Goal: Information Seeking & Learning: Understand process/instructions

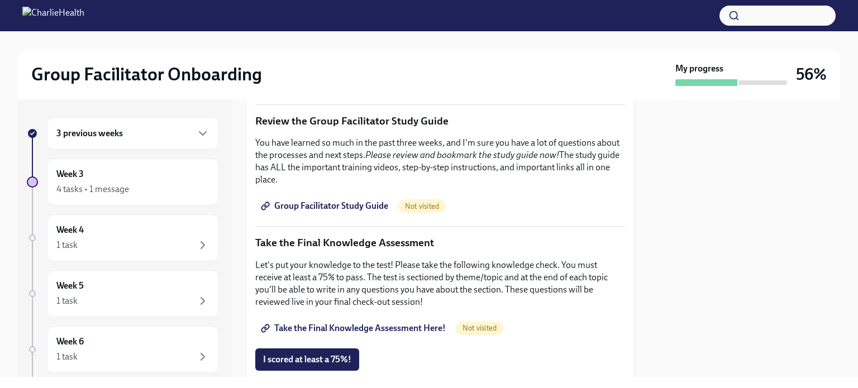
scroll to position [484, 0]
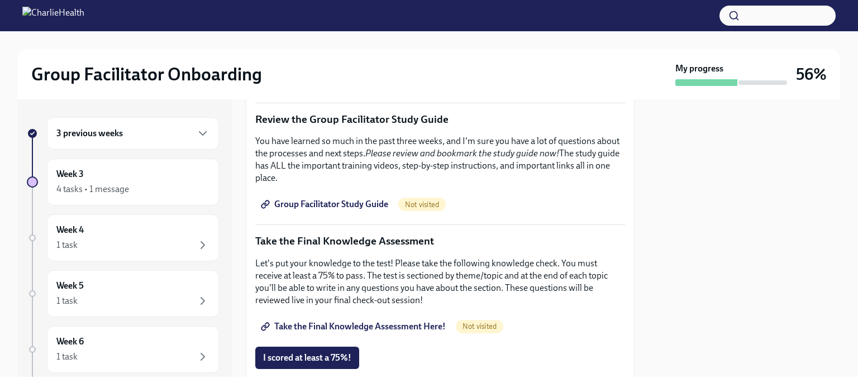
click at [116, 133] on h6 "3 previous weeks" at bounding box center [89, 133] width 66 height 12
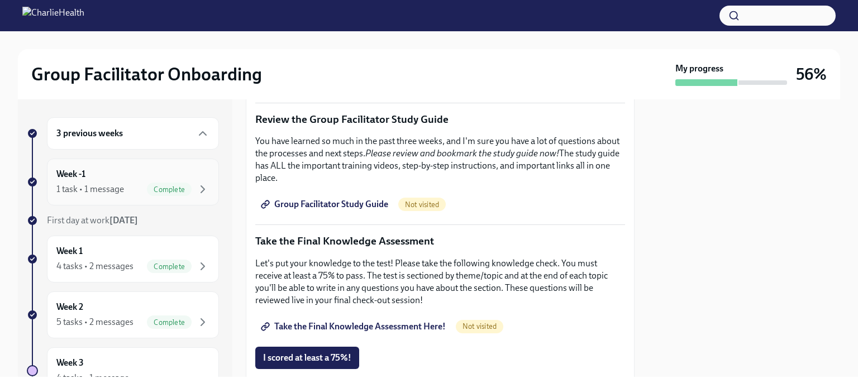
click at [107, 175] on div "Week -1 1 task • 1 message Complete" at bounding box center [132, 182] width 153 height 28
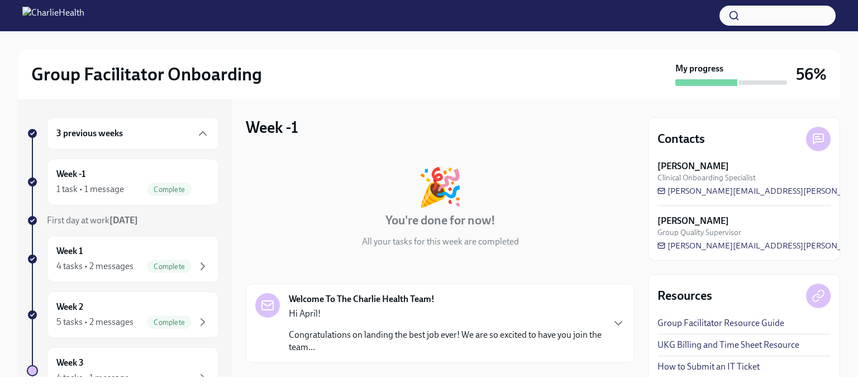
scroll to position [101, 0]
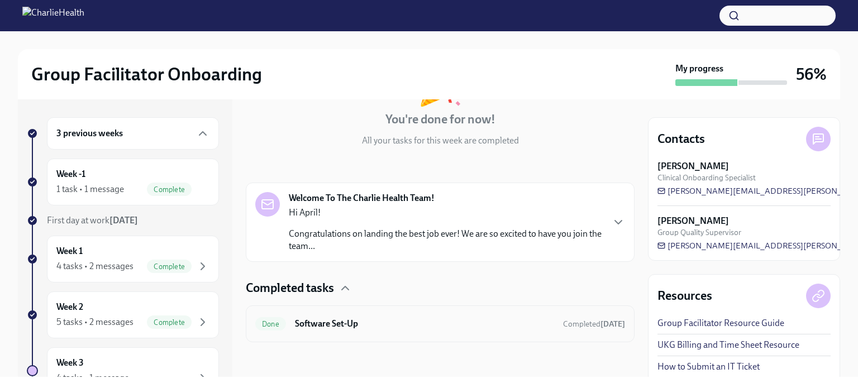
click at [333, 322] on h6 "Software Set-Up" at bounding box center [424, 324] width 259 height 12
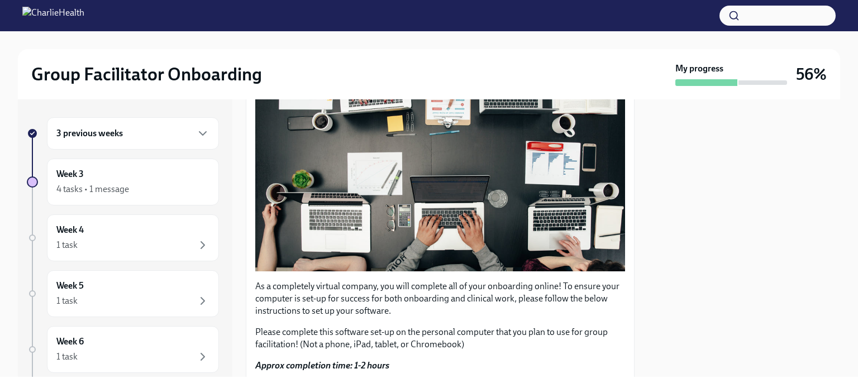
scroll to position [394, 0]
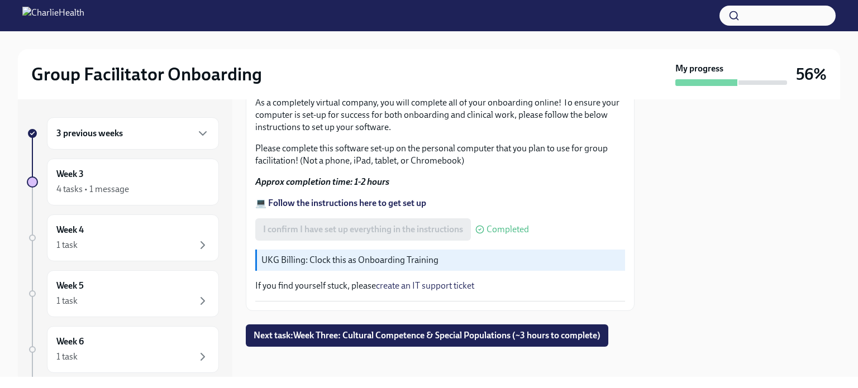
click at [352, 198] on strong "💻 Follow the instructions here to get set up" at bounding box center [340, 203] width 171 height 11
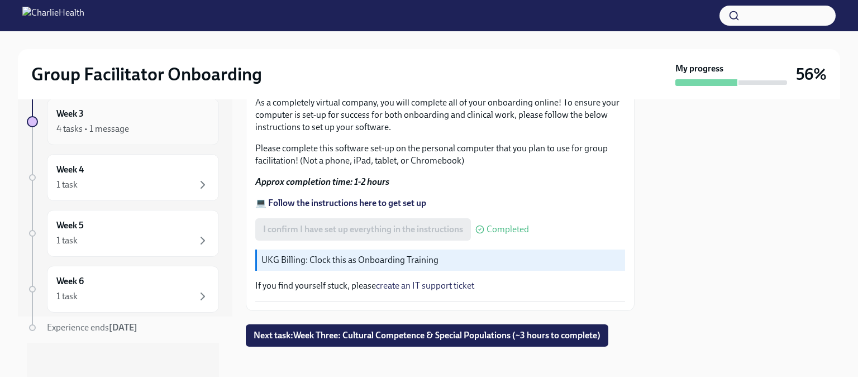
click at [145, 131] on div "4 tasks • 1 message" at bounding box center [132, 128] width 153 height 13
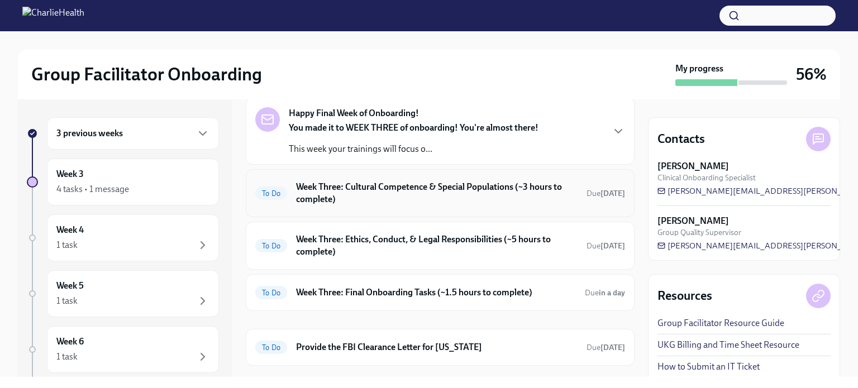
scroll to position [54, 0]
click at [378, 287] on h6 "Week Three: Final Onboarding Tasks (~1.5 hours to complete)" at bounding box center [436, 292] width 280 height 12
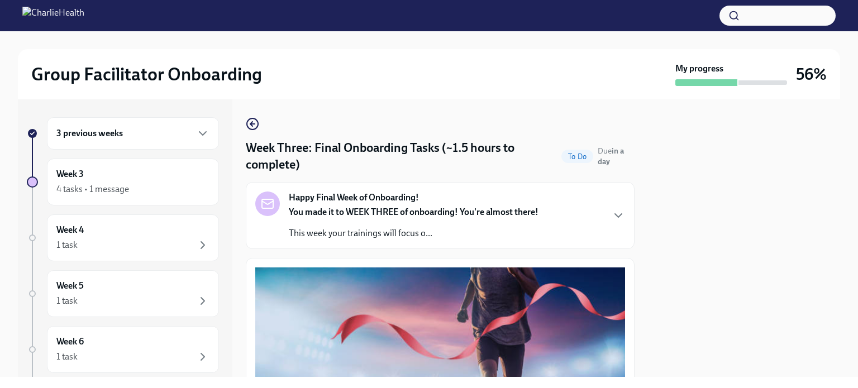
click at [389, 225] on div "You made it to WEEK THREE of onboarding! You're almost there! This week your tr…" at bounding box center [414, 223] width 250 height 34
click at [254, 117] on icon "button" at bounding box center [252, 123] width 13 height 13
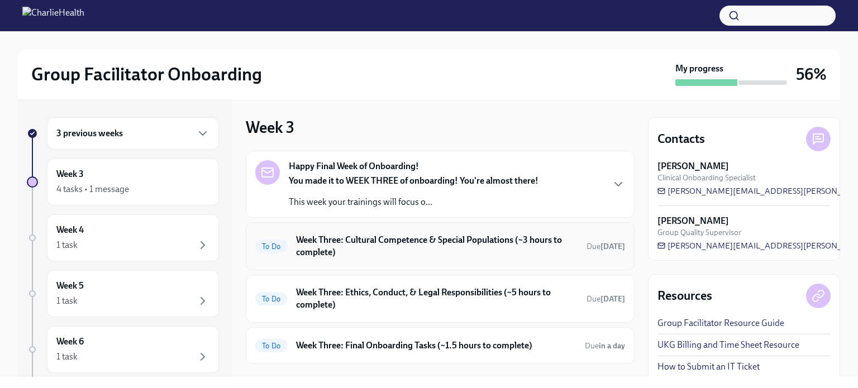
click at [368, 247] on h6 "Week Three: Cultural Competence & Special Populations (~3 hours to complete)" at bounding box center [437, 246] width 282 height 25
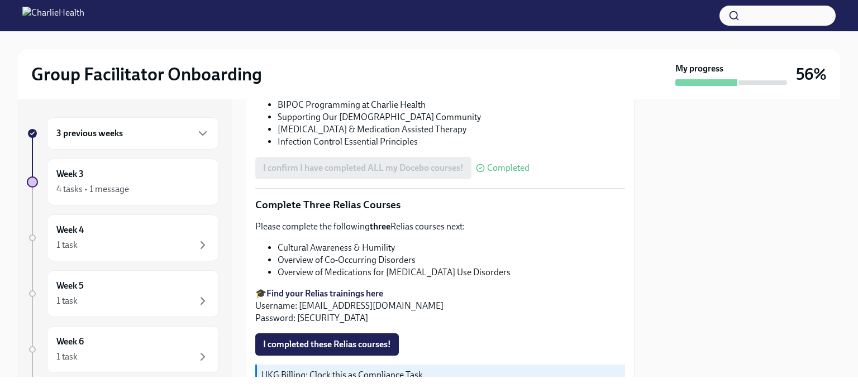
scroll to position [851, 0]
click at [338, 288] on strong "Find your Relias trainings here" at bounding box center [324, 293] width 117 height 11
